Goal: Navigation & Orientation: Find specific page/section

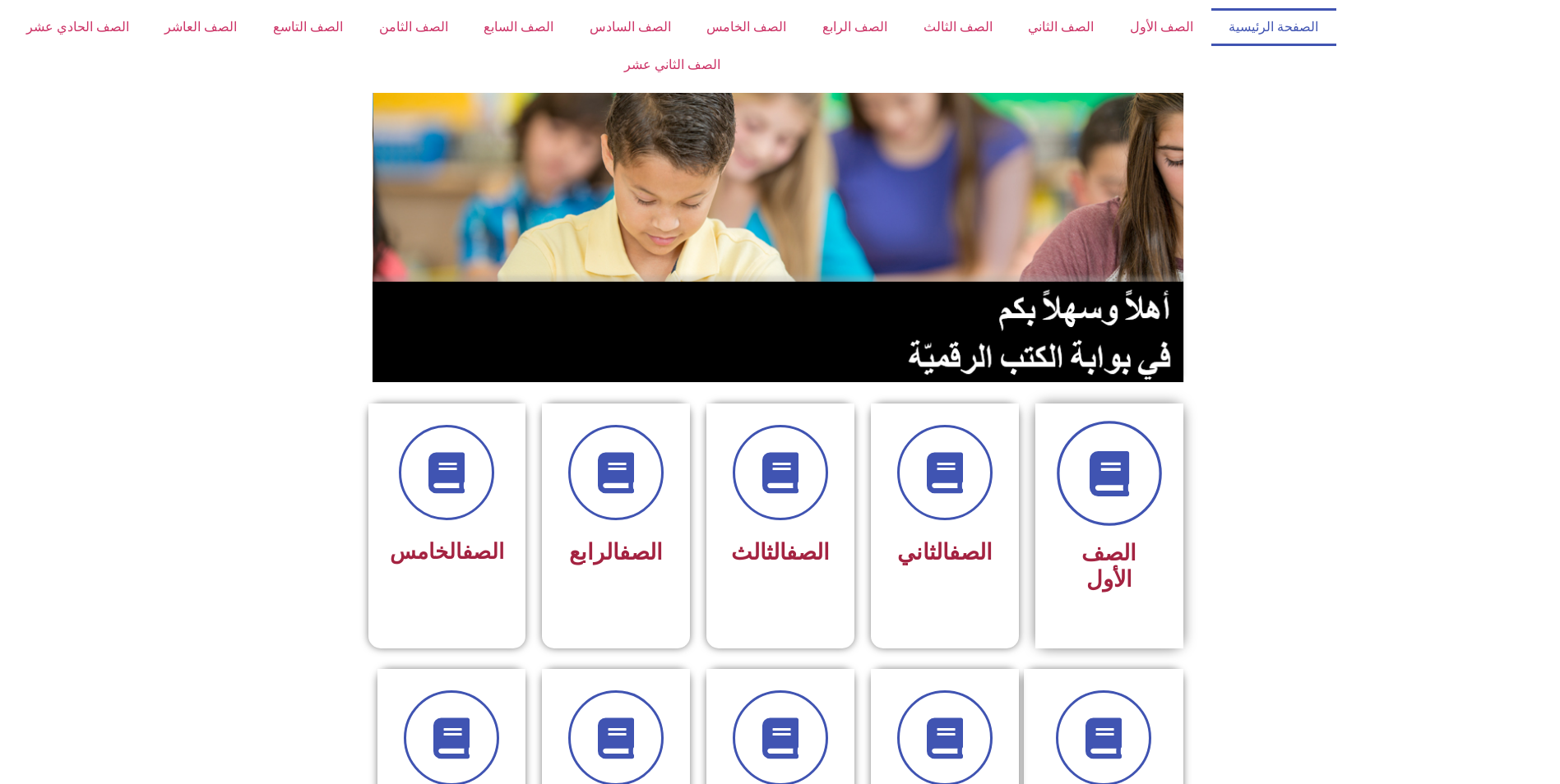
click at [1109, 505] on span at bounding box center [1109, 473] width 106 height 106
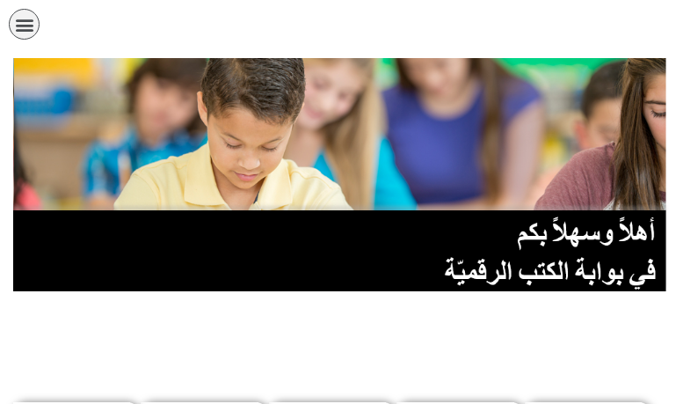
scroll to position [352, 0]
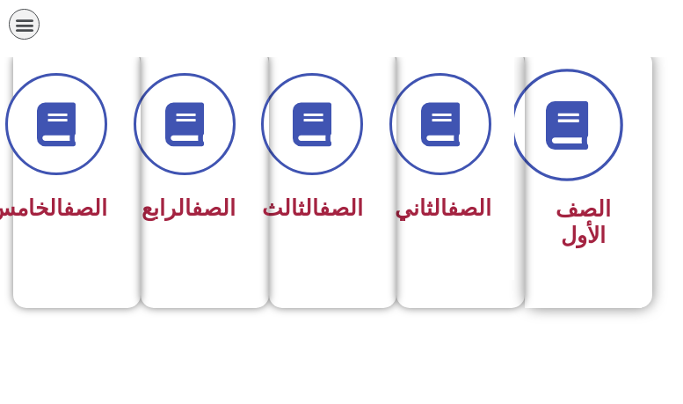
click at [574, 147] on icon at bounding box center [568, 125] width 48 height 48
